Goal: Task Accomplishment & Management: Use online tool/utility

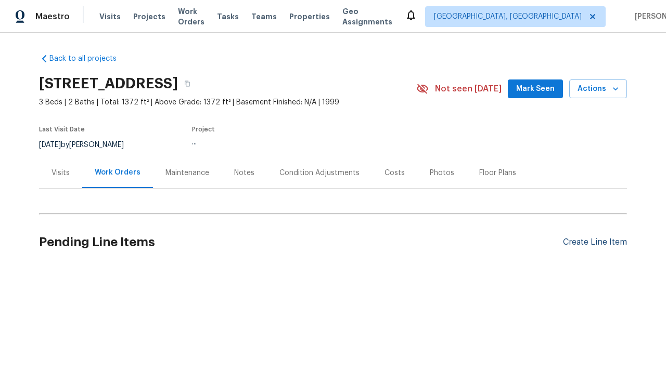
click at [594, 242] on div "Create Line Item" at bounding box center [595, 243] width 64 height 10
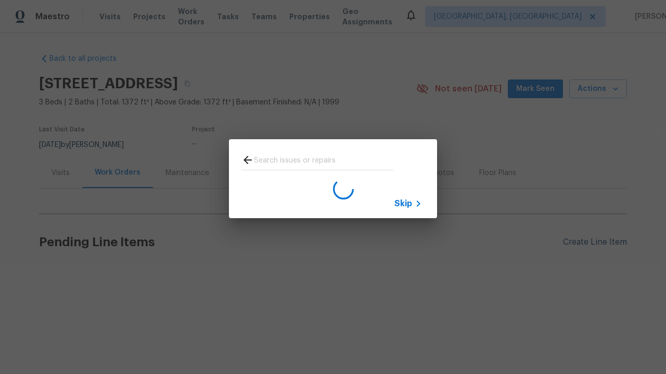
click at [403, 203] on span "Skip" at bounding box center [403, 204] width 18 height 10
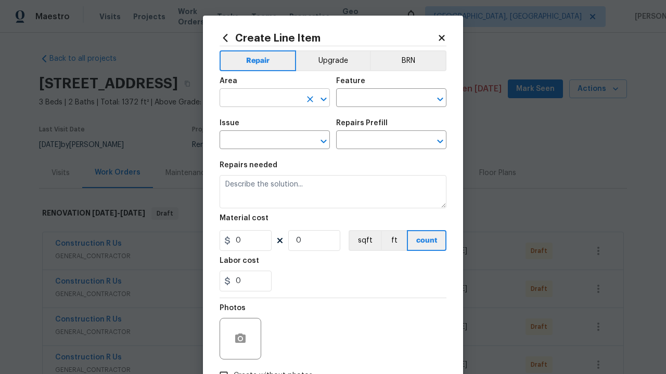
click at [260, 91] on input "text" at bounding box center [259, 99] width 81 height 16
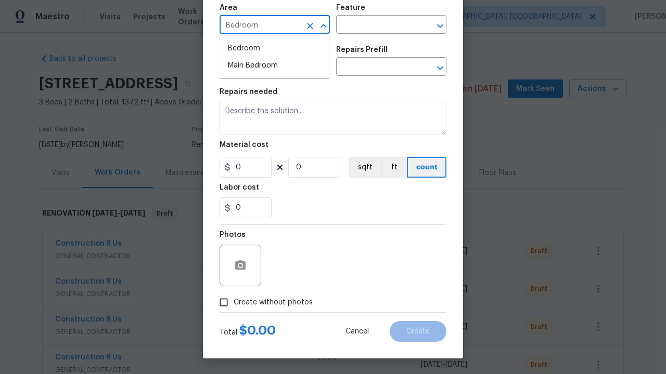
click at [275, 48] on li "Bedroom" at bounding box center [274, 48] width 110 height 17
type input "Bedroom"
click at [377, 25] on input "text" at bounding box center [376, 26] width 81 height 16
type input "Flooring"
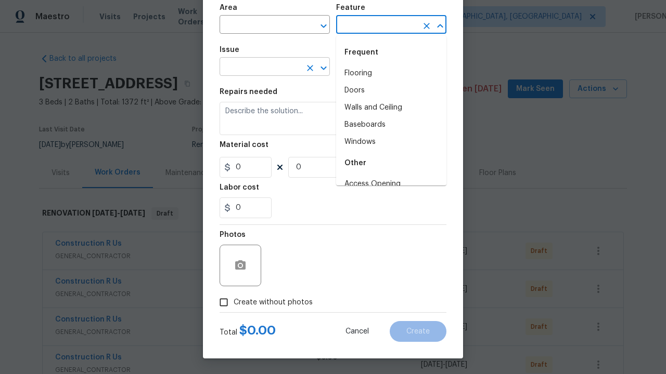
type input "Flooring"
click at [260, 68] on input "text" at bounding box center [259, 68] width 81 height 16
type input "Wallpaper"
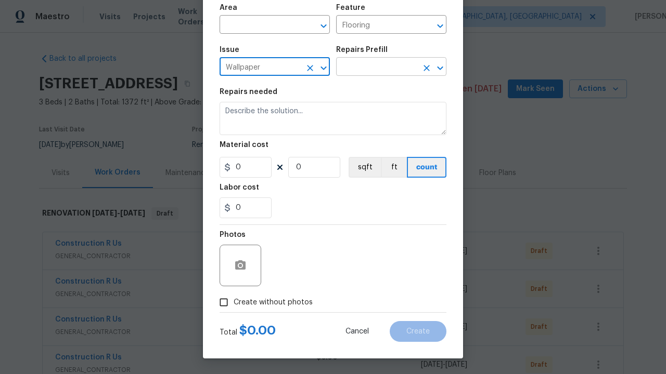
type input "Wallpaper"
click at [377, 68] on input "text" at bounding box center [376, 68] width 81 height 16
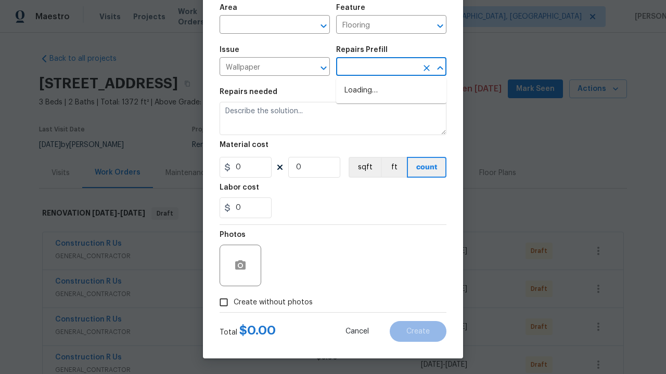
type input "Remove"
click at [391, 90] on li "Remove decals $20.00" at bounding box center [391, 90] width 110 height 17
type input "Walls and Ceiling"
type textarea "Remove decals from door/wall/ceiling"
type input "1"
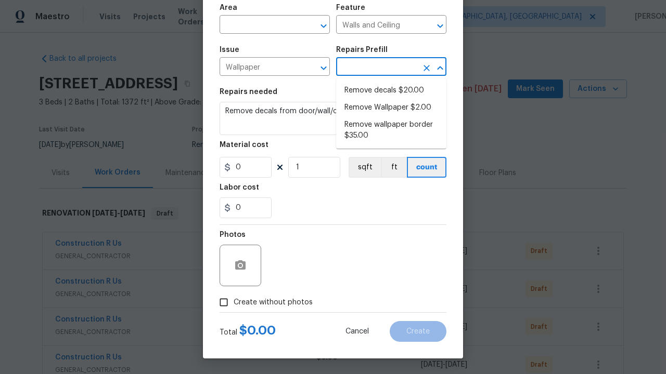
type input "Remove decals $20.00"
type input "20"
